Goal: Entertainment & Leisure: Browse casually

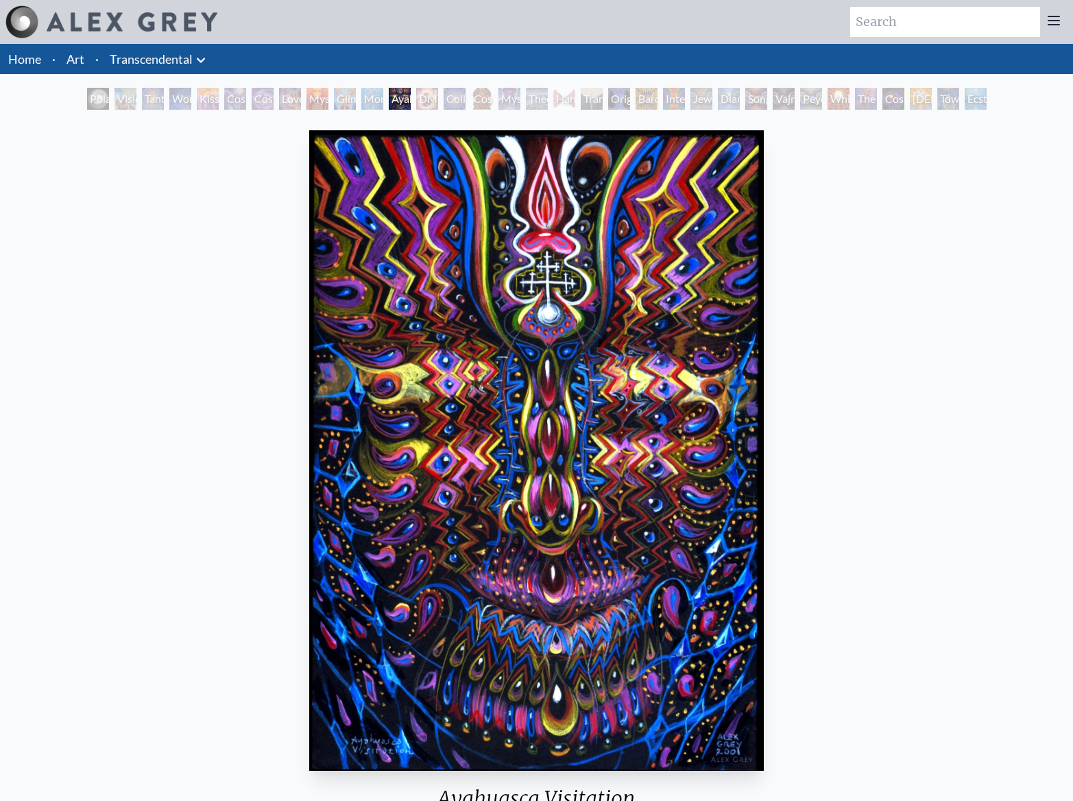
click at [444, 103] on div "Collective Vision" at bounding box center [455, 99] width 22 height 22
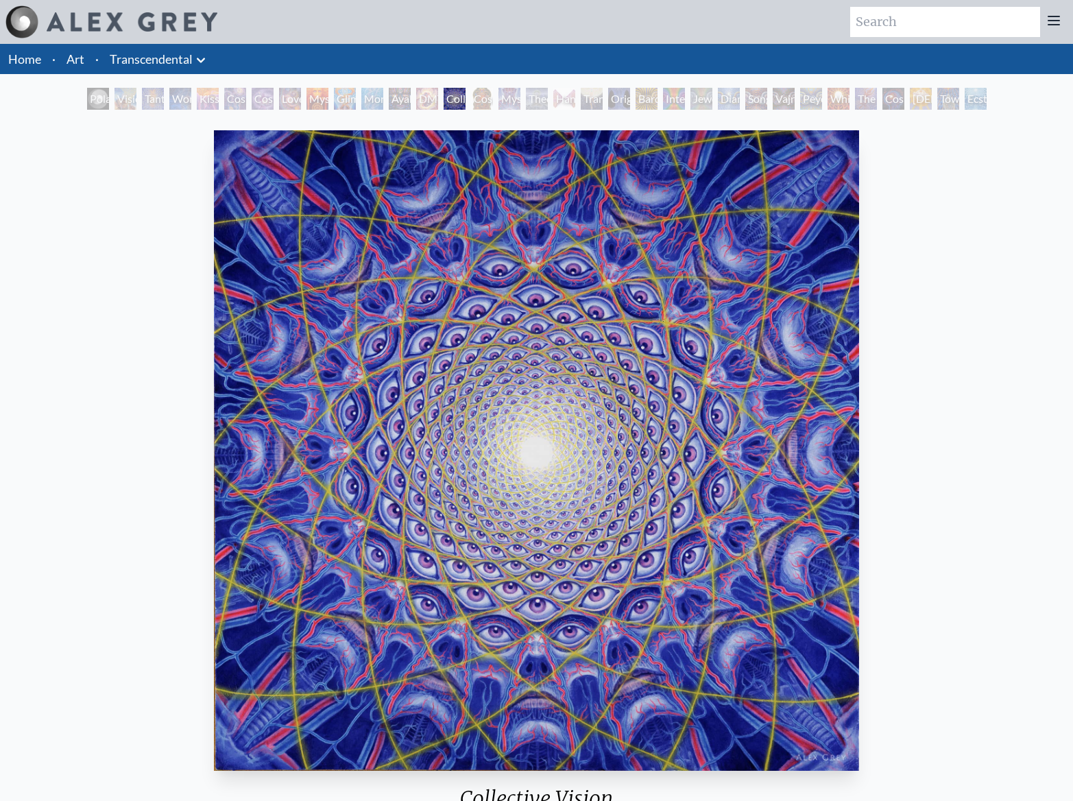
click at [512, 106] on div "Mystic Eye" at bounding box center [509, 99] width 22 height 22
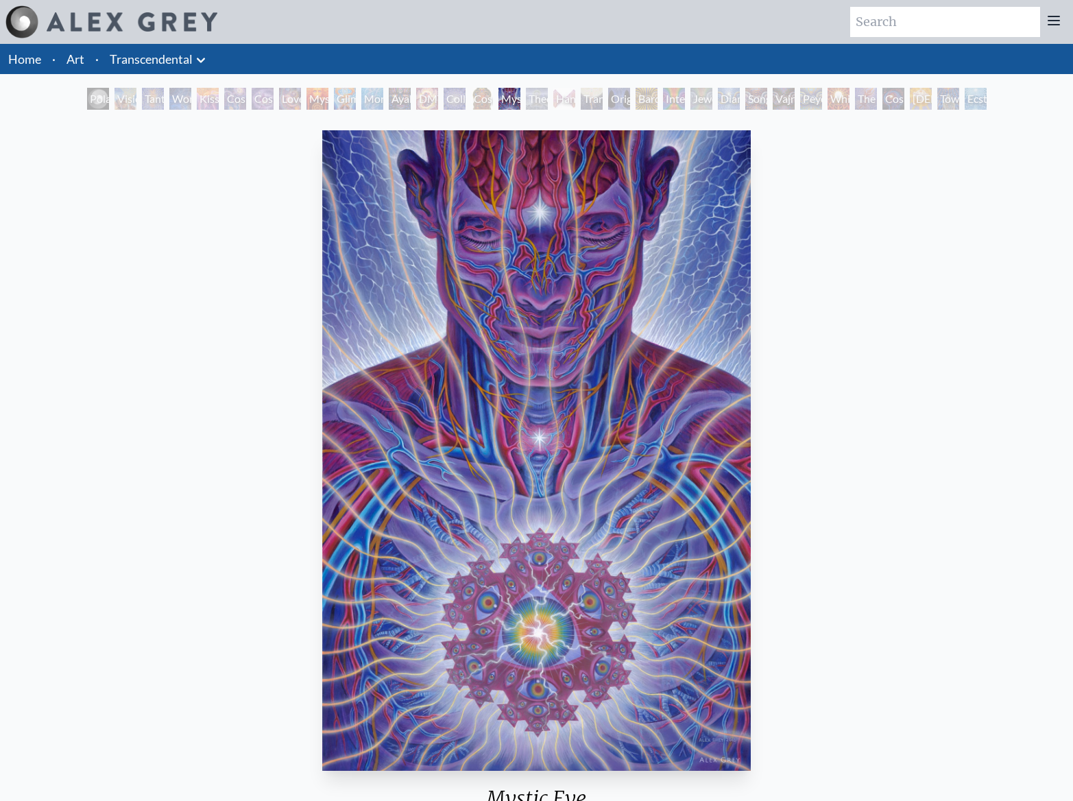
click at [548, 102] on div "Theologue" at bounding box center [537, 99] width 22 height 22
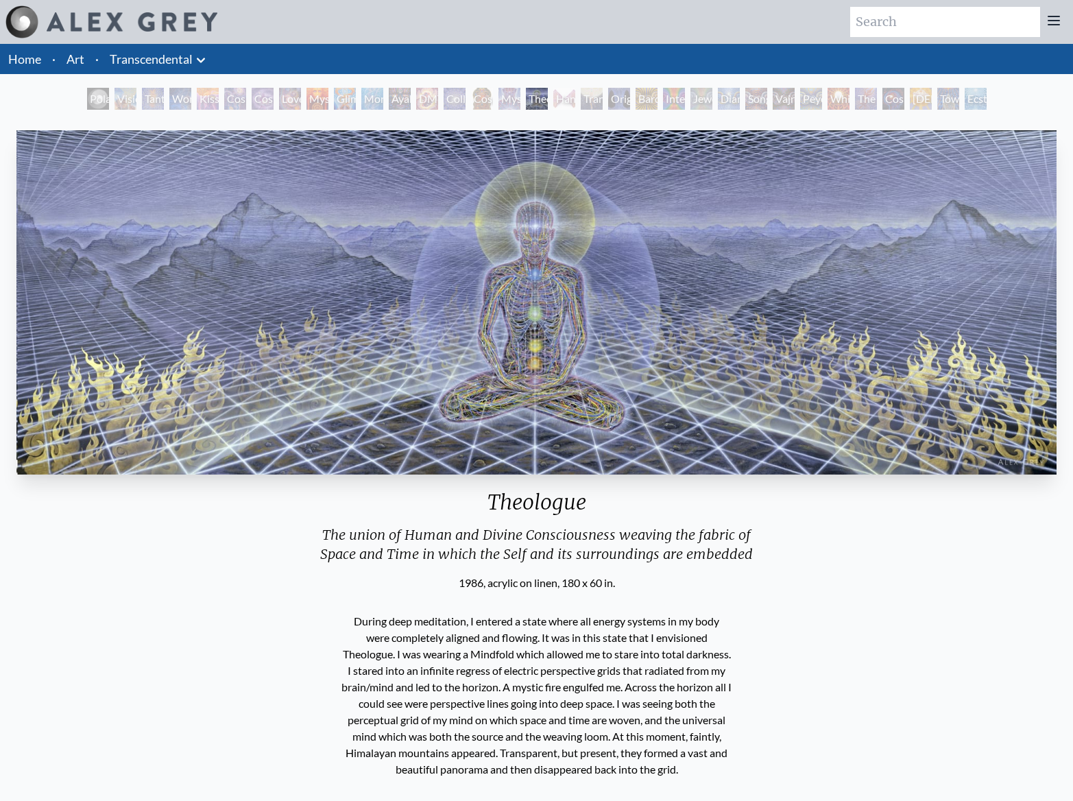
click at [583, 101] on div "Transfiguration" at bounding box center [592, 99] width 22 height 22
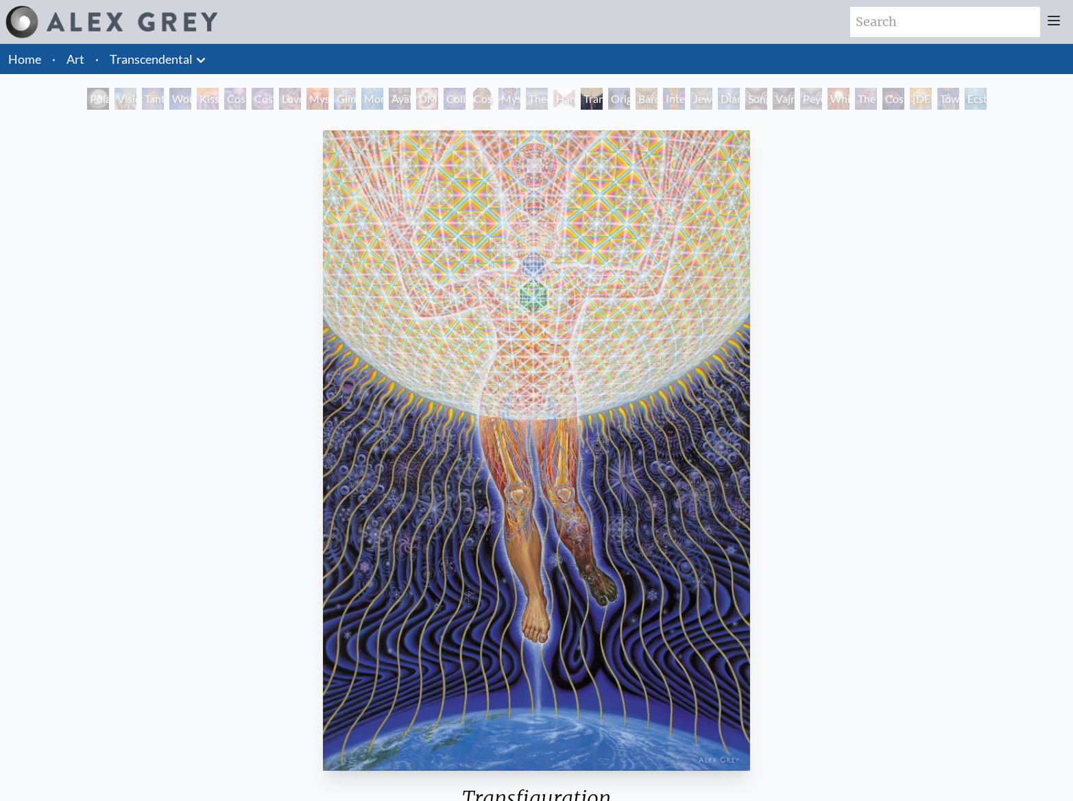
click at [643, 101] on div "Bardo Being" at bounding box center [647, 99] width 22 height 22
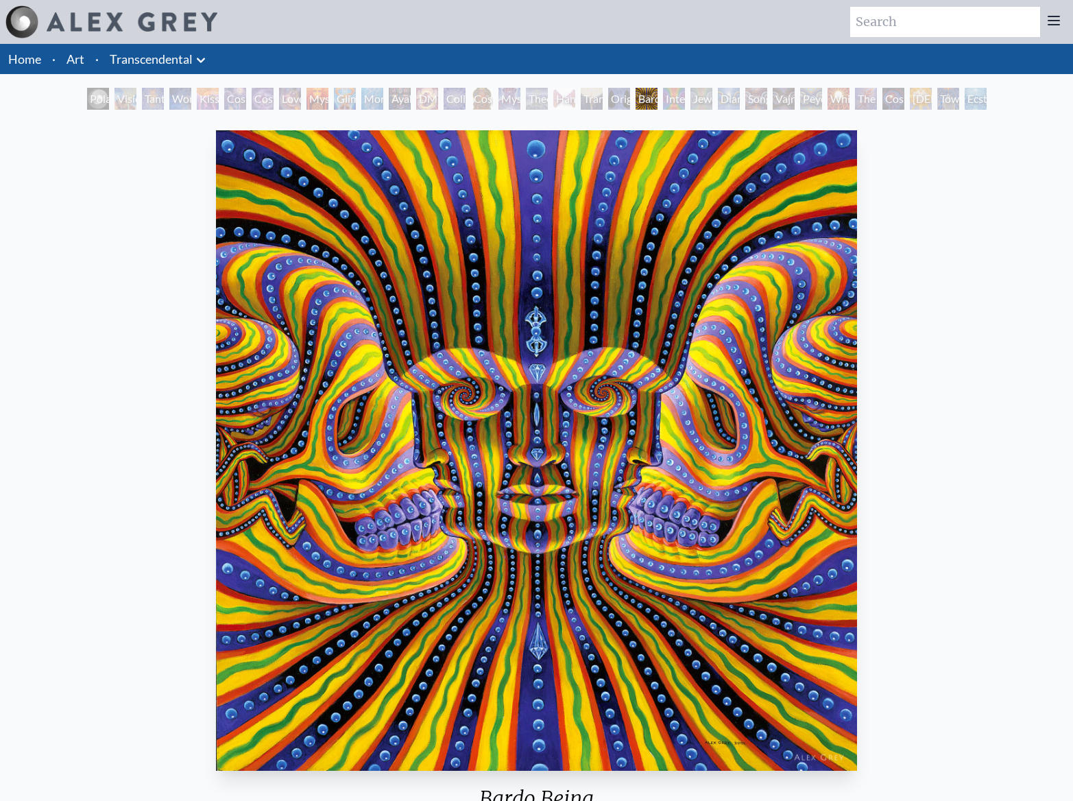
click at [694, 101] on div "Jewel Being" at bounding box center [701, 99] width 22 height 22
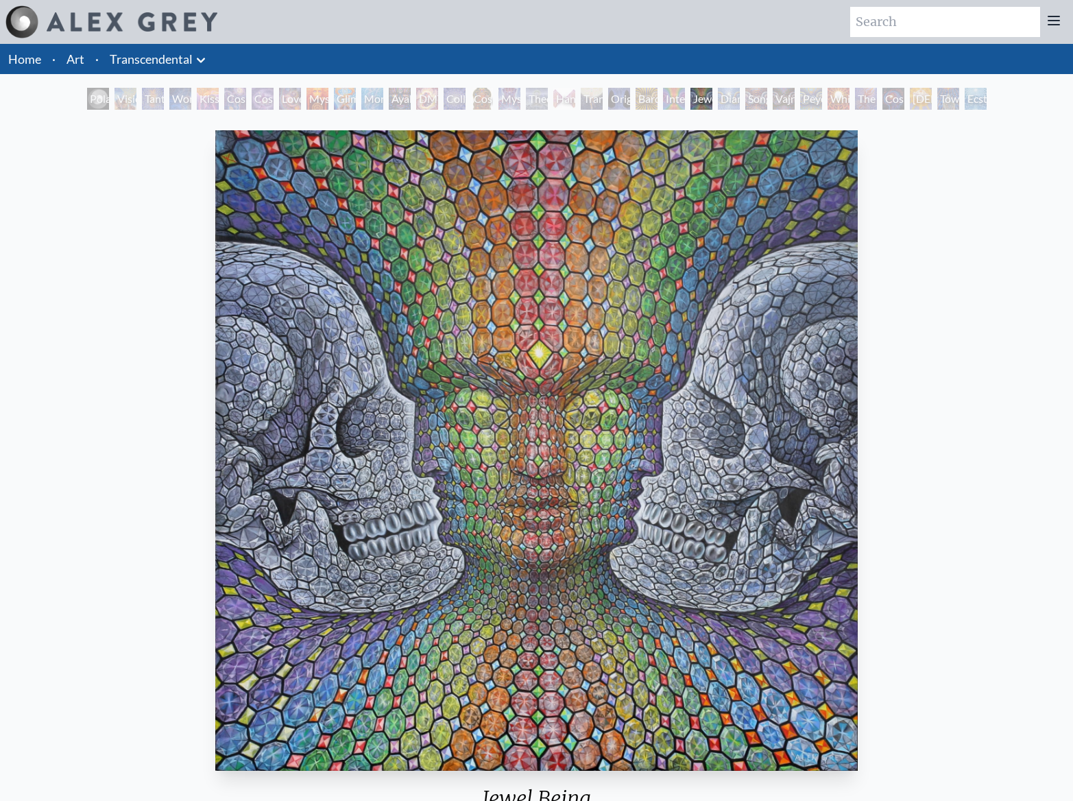
click at [743, 101] on div "Polar Unity Spiral Visionary Origin of Language Tantra Wonder Kiss of the [MEDI…" at bounding box center [536, 101] width 905 height 26
click at [727, 99] on div "Diamond Being" at bounding box center [729, 99] width 22 height 22
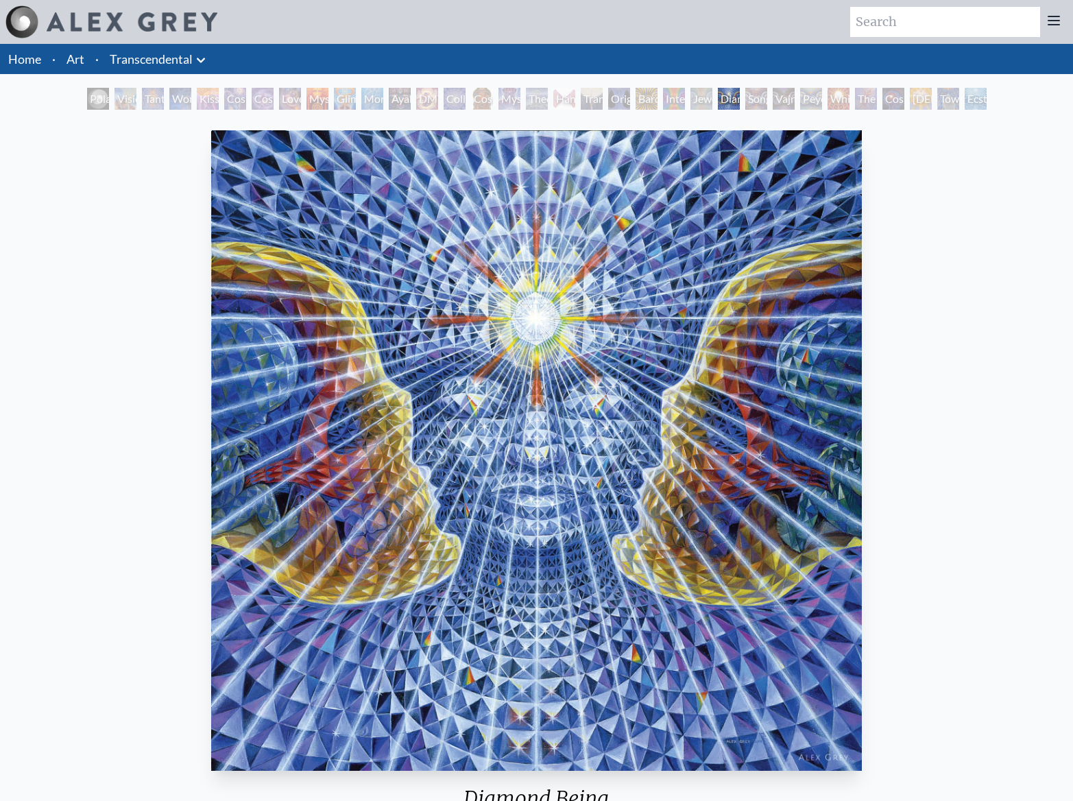
click at [793, 107] on div "Vajra Being" at bounding box center [784, 99] width 22 height 22
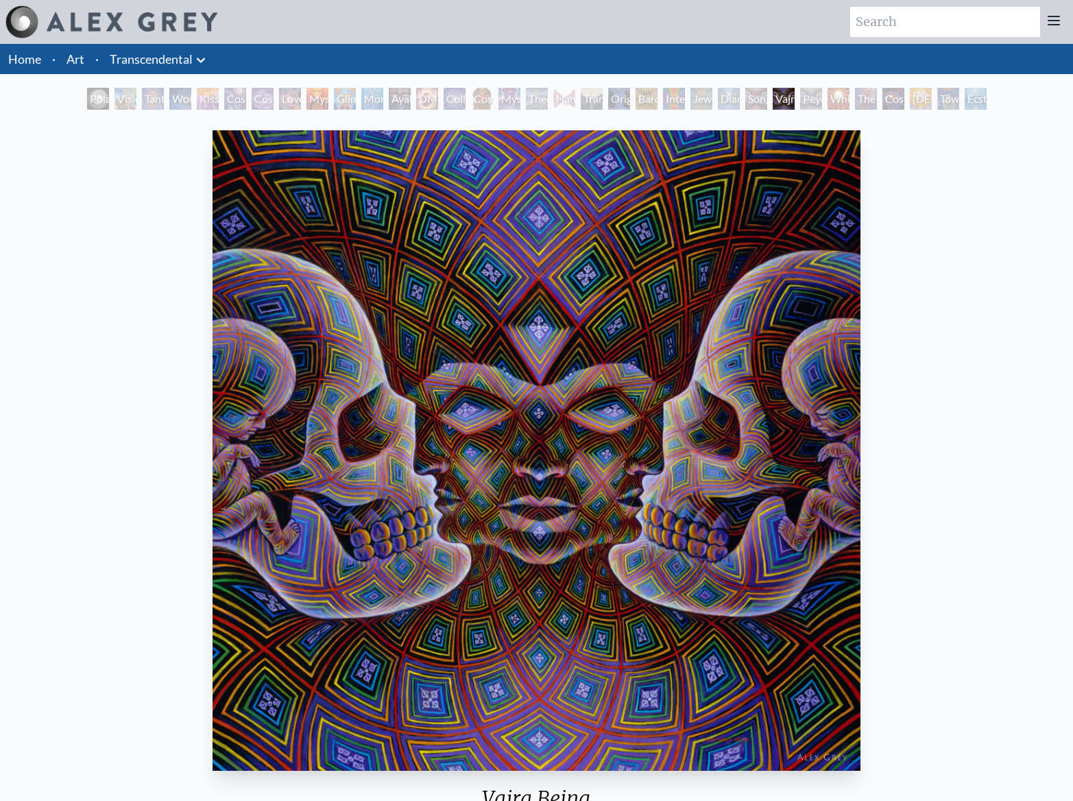
click at [832, 103] on div "White Light" at bounding box center [839, 99] width 22 height 22
